Goal: Find specific page/section: Find specific page/section

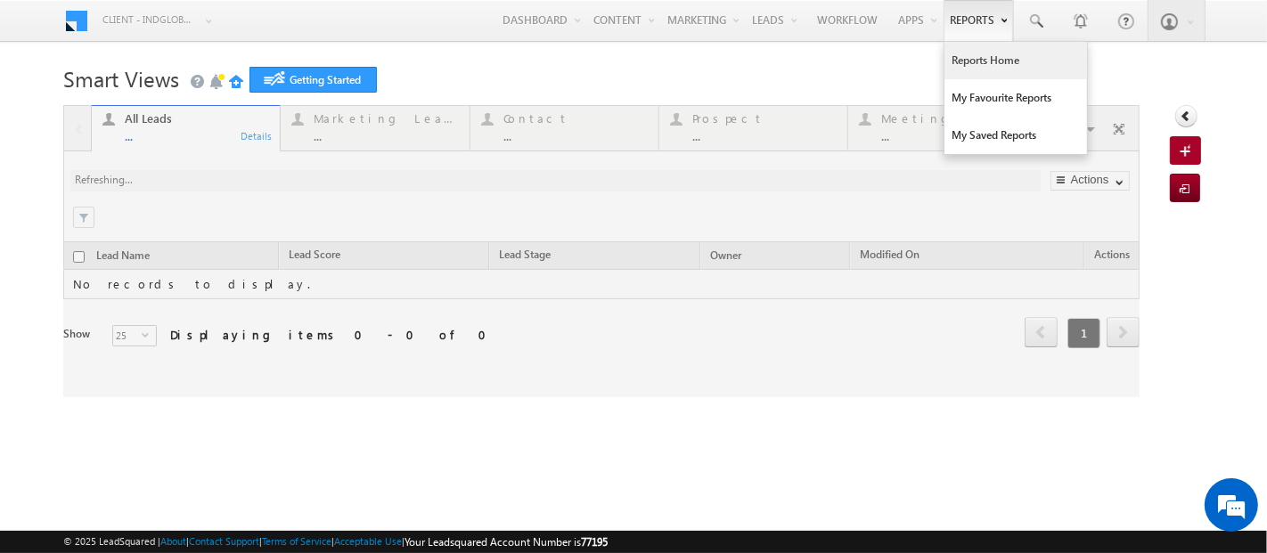
click at [968, 67] on link "Reports Home" at bounding box center [1015, 60] width 143 height 37
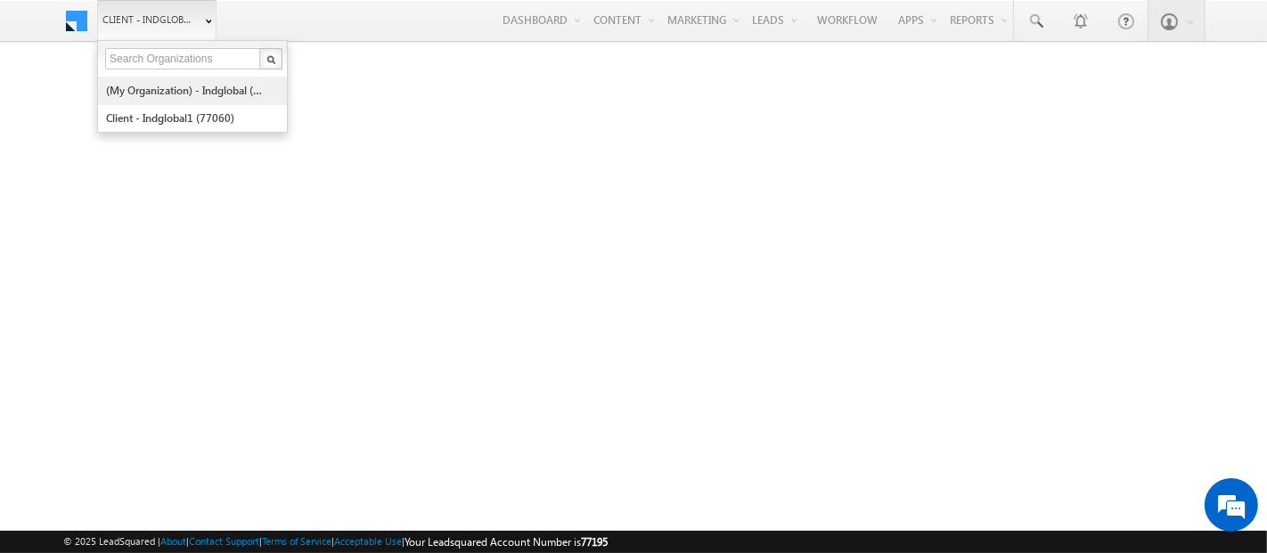
click at [143, 94] on link "(My Organization) - indglobal (48060)" at bounding box center [186, 91] width 163 height 28
